Goal: Answer question/provide support

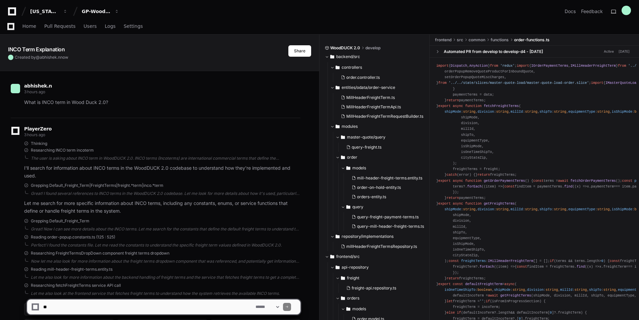
scroll to position [2584, 0]
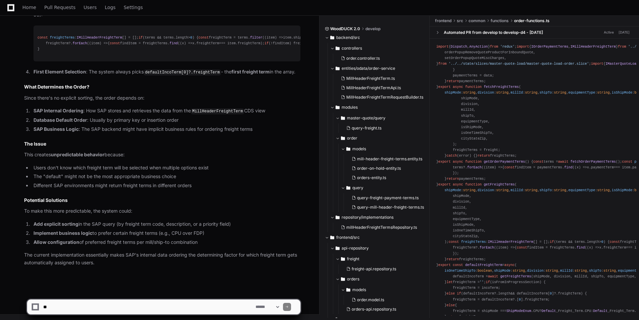
click at [94, 304] on textarea at bounding box center [148, 306] width 212 height 15
type textarea "*"
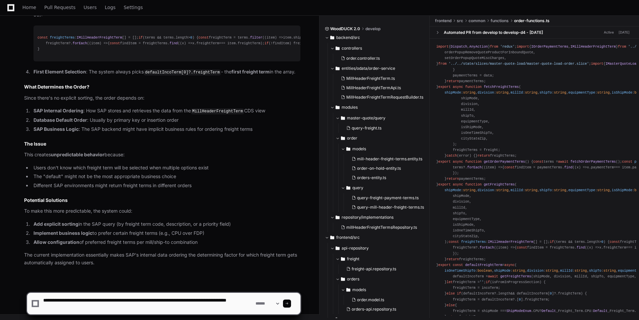
click at [102, 311] on textarea at bounding box center [148, 302] width 212 height 21
type textarea "**********"
drag, startPoint x: 241, startPoint y: 307, endPoint x: 43, endPoint y: 301, distance: 197.8
click at [43, 301] on textarea at bounding box center [148, 302] width 212 height 21
click at [129, 307] on textarea at bounding box center [148, 302] width 212 height 21
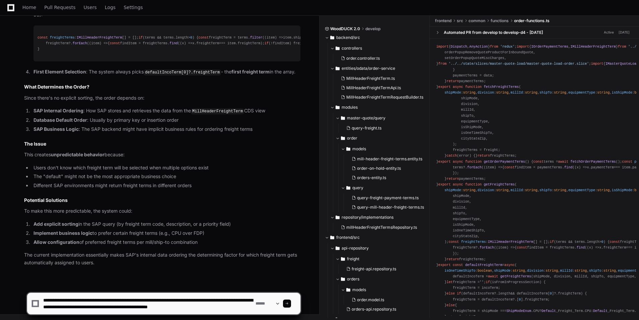
scroll to position [2, 0]
click at [83, 311] on textarea at bounding box center [148, 302] width 212 height 21
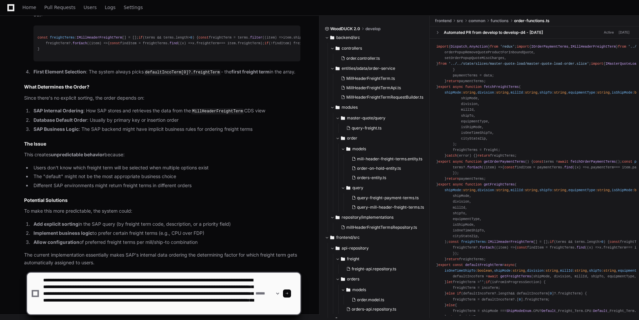
scroll to position [15, 0]
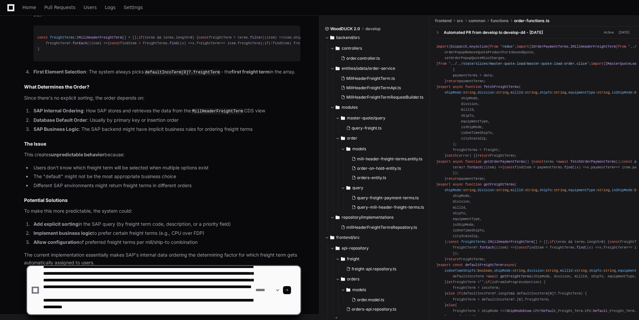
type textarea "**********"
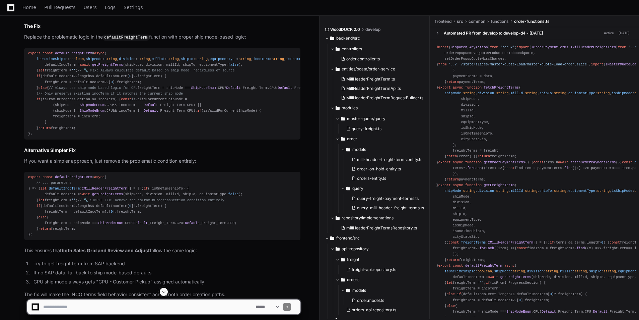
scroll to position [2983, 0]
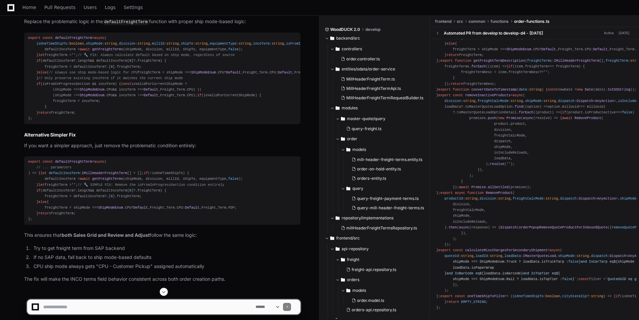
scroll to position [938, 0]
click at [516, 185] on div "import { Dispatch , AnyAction } from 'redux' ; import { IOrderPaymentTerms , IM…" at bounding box center [535, 47] width 196 height 528
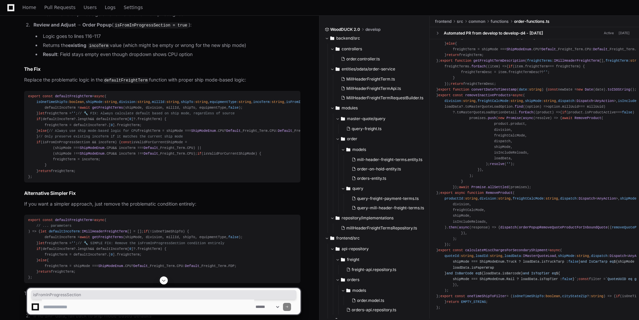
scroll to position [1105, 0]
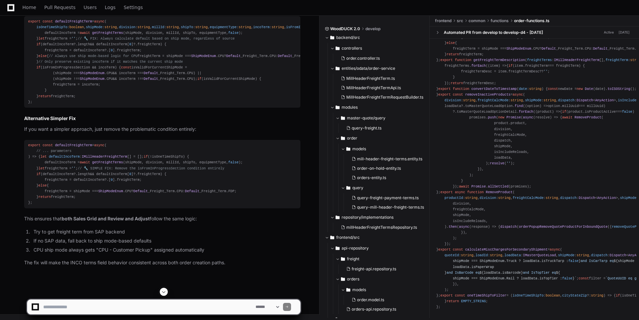
scroll to position [3300, 0]
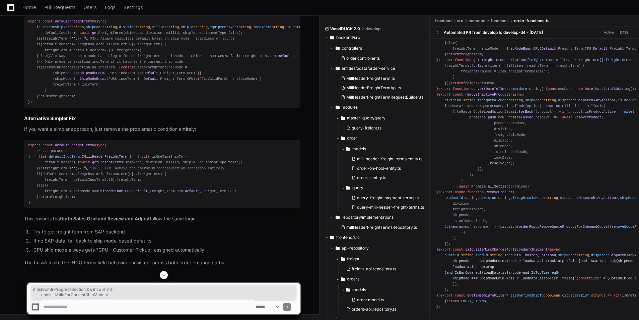
drag, startPoint x: 41, startPoint y: 177, endPoint x: 29, endPoint y: 131, distance: 47.0
click at [29, 105] on div "export const defaultFreightTerm = async ( isOneTimeShipTo : boolean , shipMode …" at bounding box center [162, 62] width 268 height 86
copy div "if (isFromInProgressSection && incoTerm) { const isValidForCurrentShipMode = (s…"
